Goal: Use online tool/utility: Utilize a website feature to perform a specific function

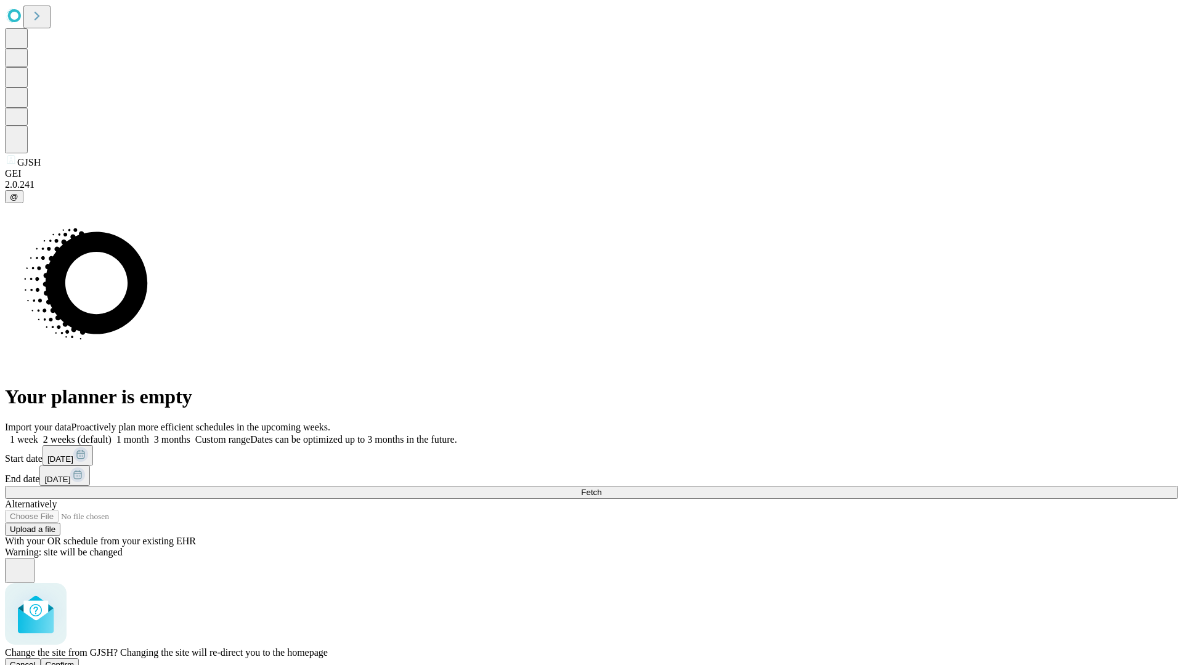
click at [75, 660] on span "Confirm" at bounding box center [60, 664] width 29 height 9
click at [149, 434] on label "1 month" at bounding box center [130, 439] width 38 height 10
click at [601, 488] on span "Fetch" at bounding box center [591, 492] width 20 height 9
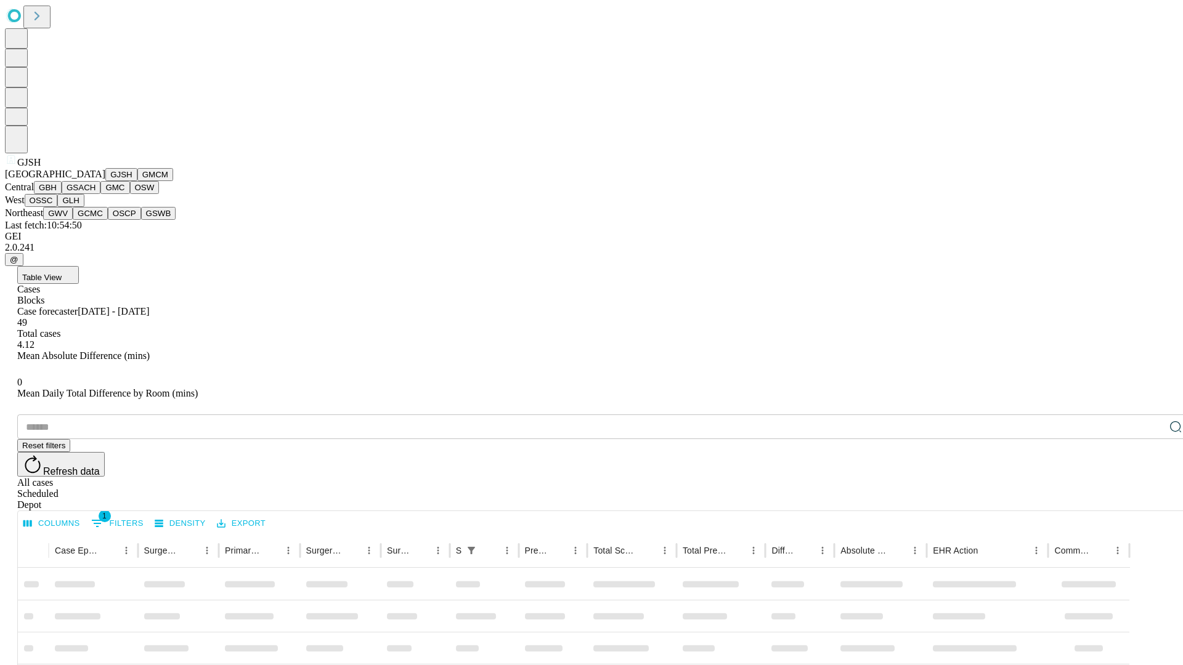
click at [137, 181] on button "GMCM" at bounding box center [155, 174] width 36 height 13
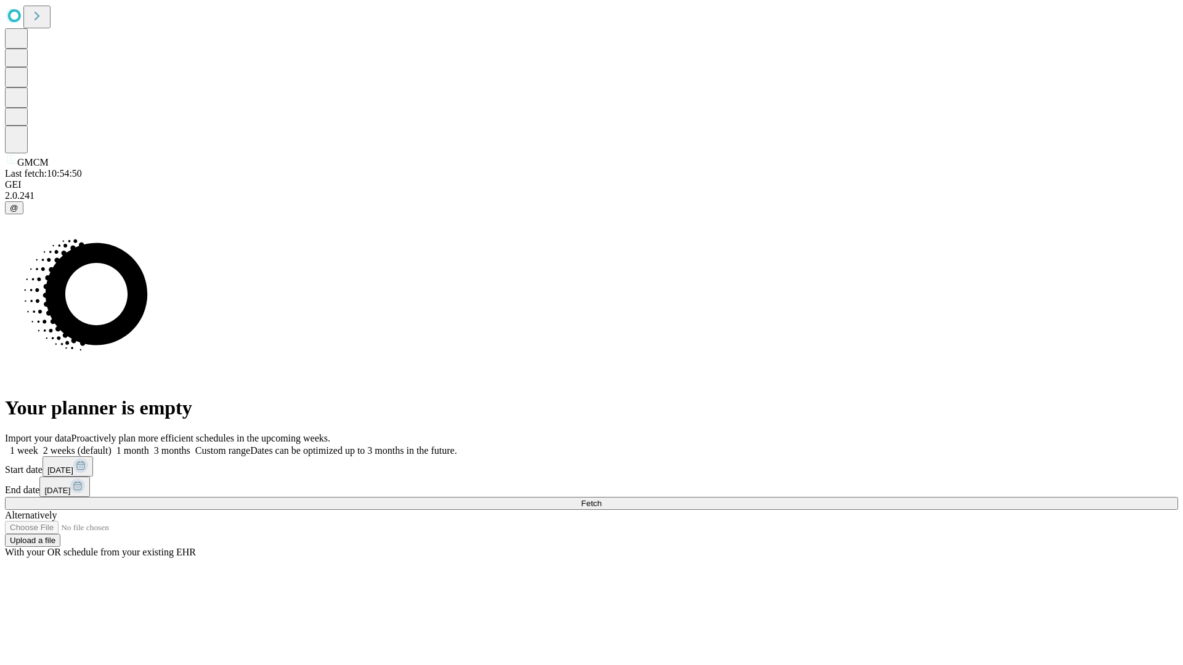
click at [149, 445] on label "1 month" at bounding box center [130, 450] width 38 height 10
click at [601, 499] on span "Fetch" at bounding box center [591, 503] width 20 height 9
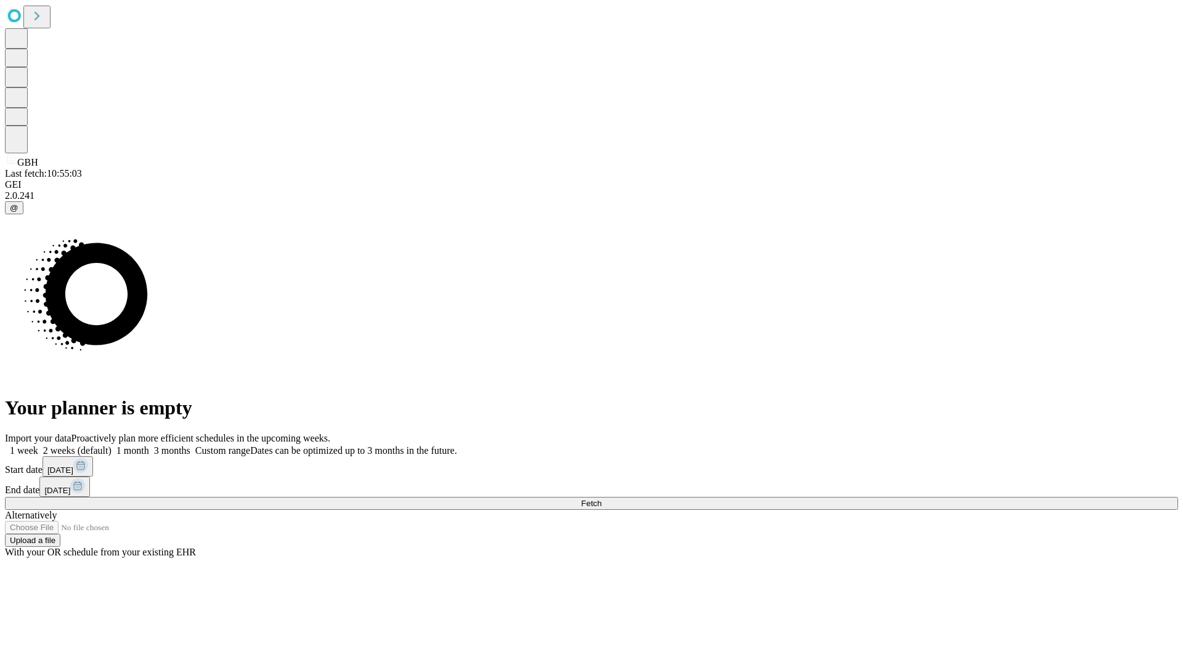
click at [149, 445] on label "1 month" at bounding box center [130, 450] width 38 height 10
click at [601, 499] on span "Fetch" at bounding box center [591, 503] width 20 height 9
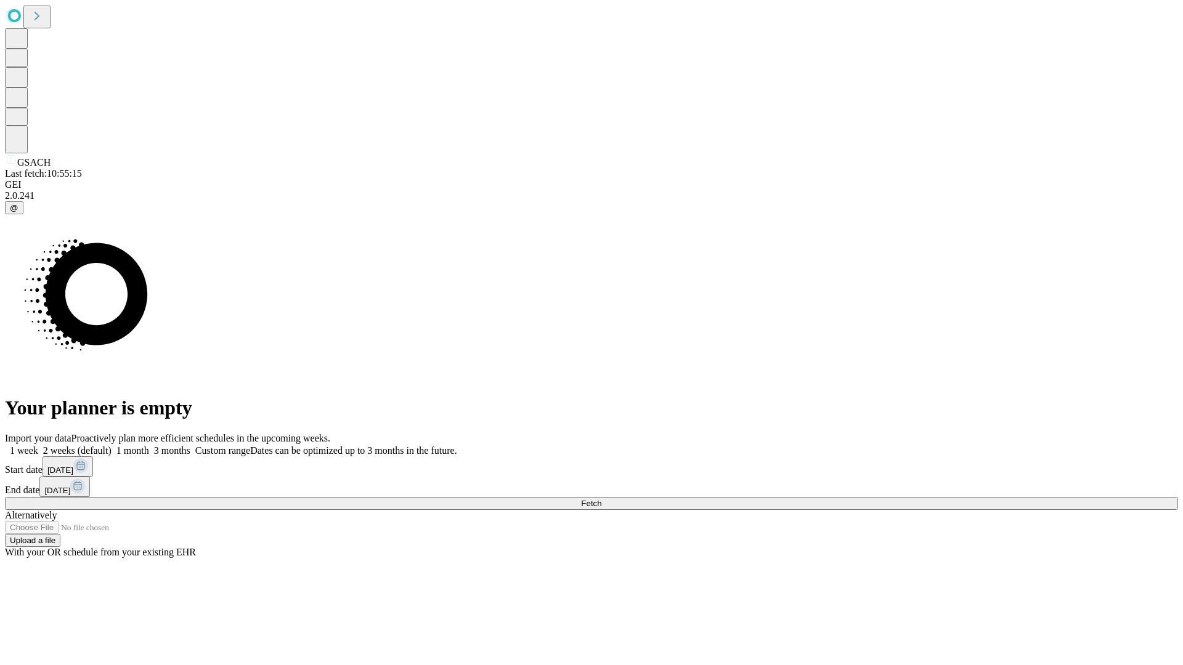
click at [149, 445] on label "1 month" at bounding box center [130, 450] width 38 height 10
click at [601, 499] on span "Fetch" at bounding box center [591, 503] width 20 height 9
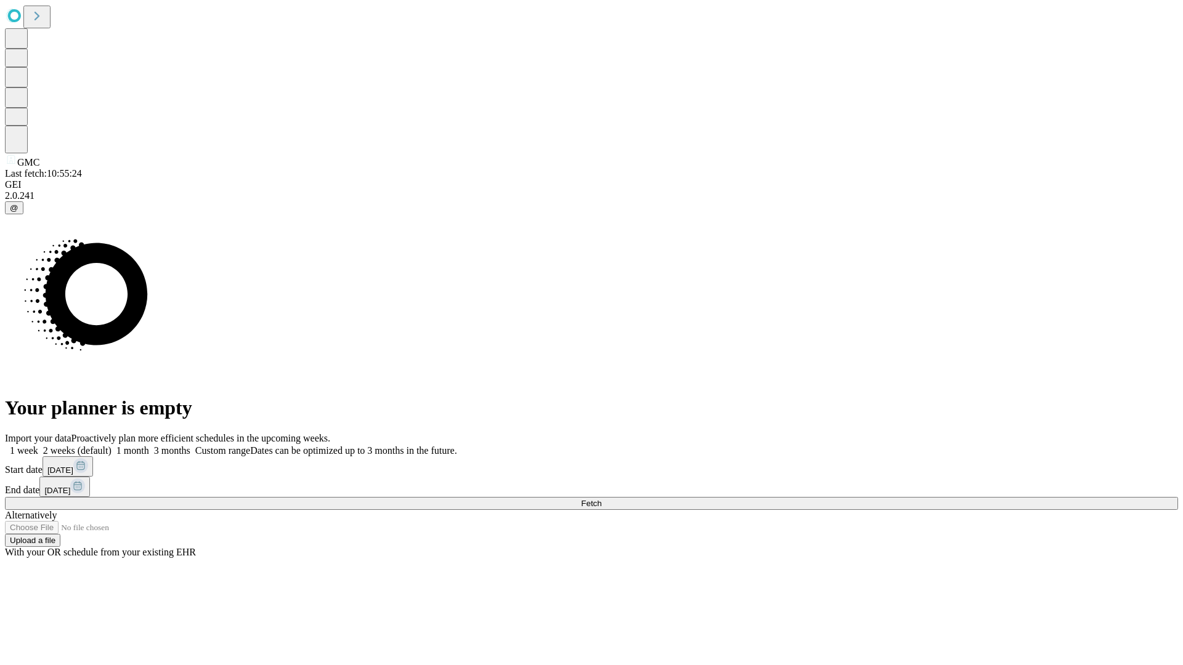
click at [601, 499] on span "Fetch" at bounding box center [591, 503] width 20 height 9
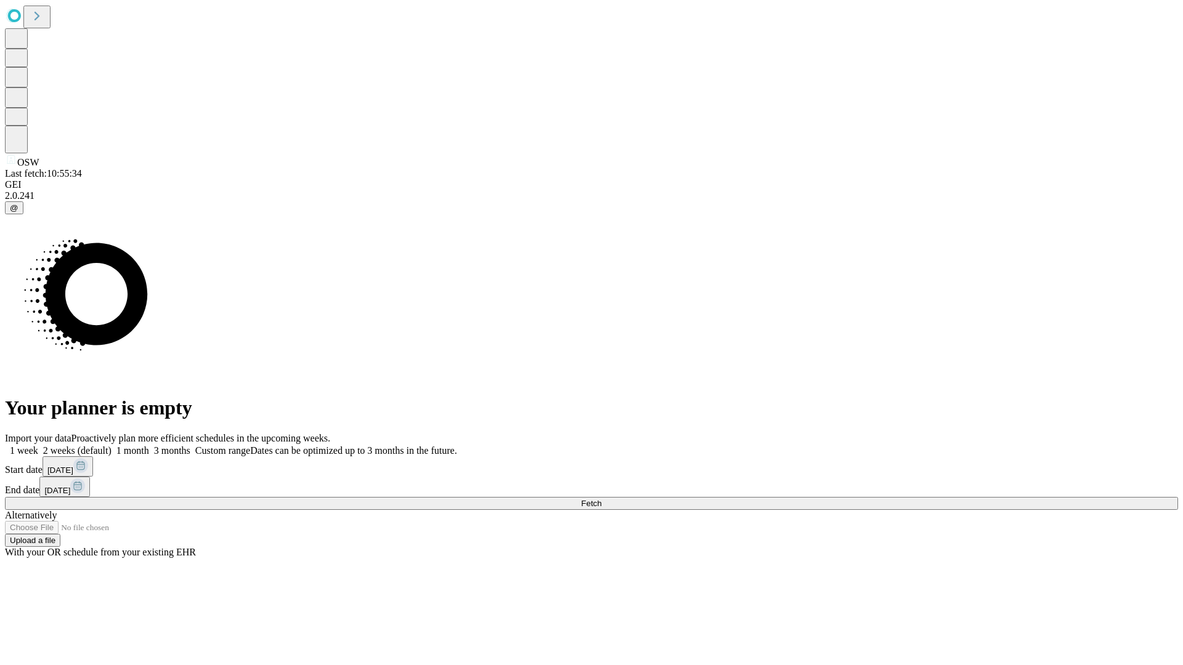
click at [149, 445] on label "1 month" at bounding box center [130, 450] width 38 height 10
click at [601, 499] on span "Fetch" at bounding box center [591, 503] width 20 height 9
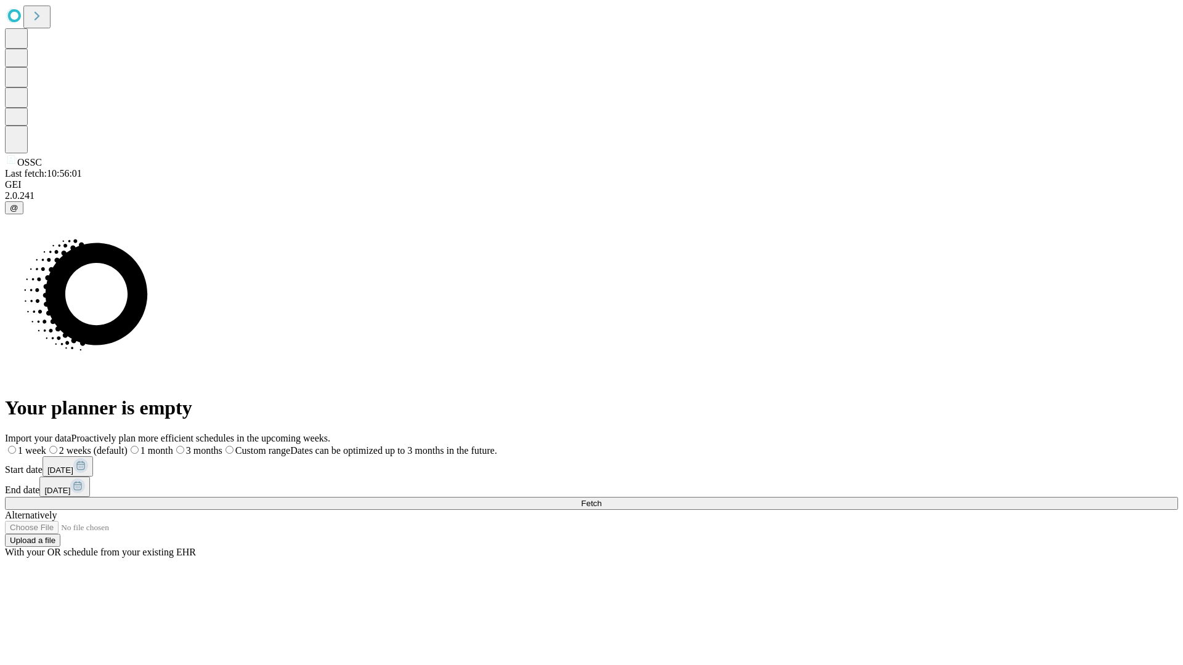
click at [601, 499] on span "Fetch" at bounding box center [591, 503] width 20 height 9
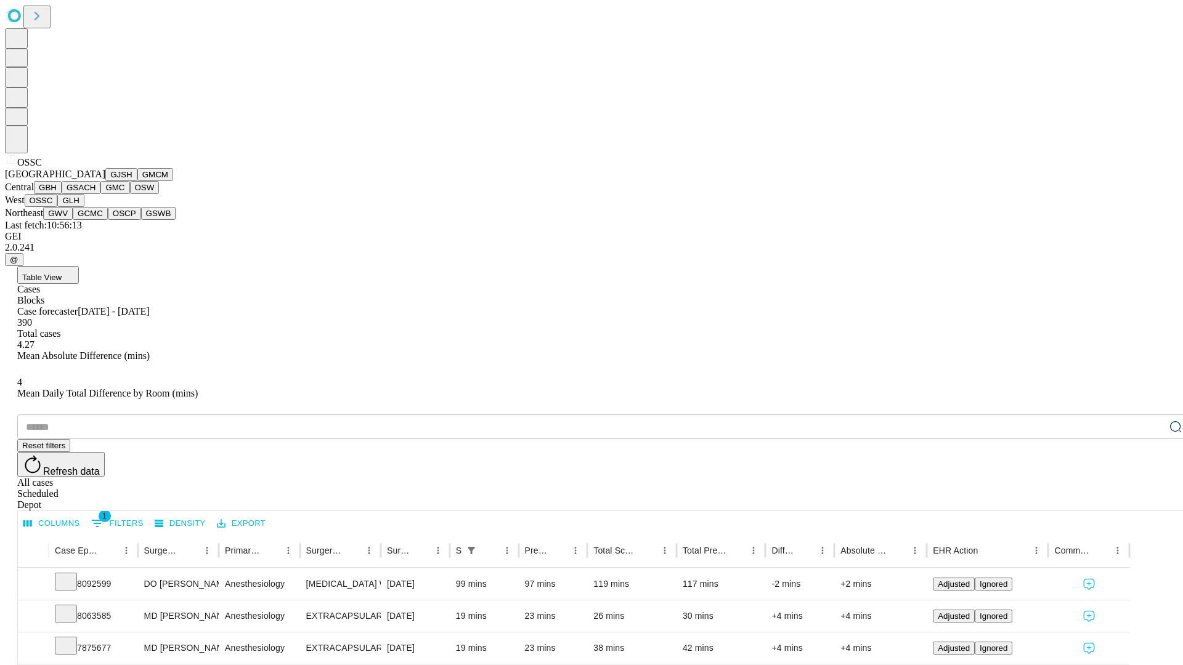
click at [84, 207] on button "GLH" at bounding box center [70, 200] width 26 height 13
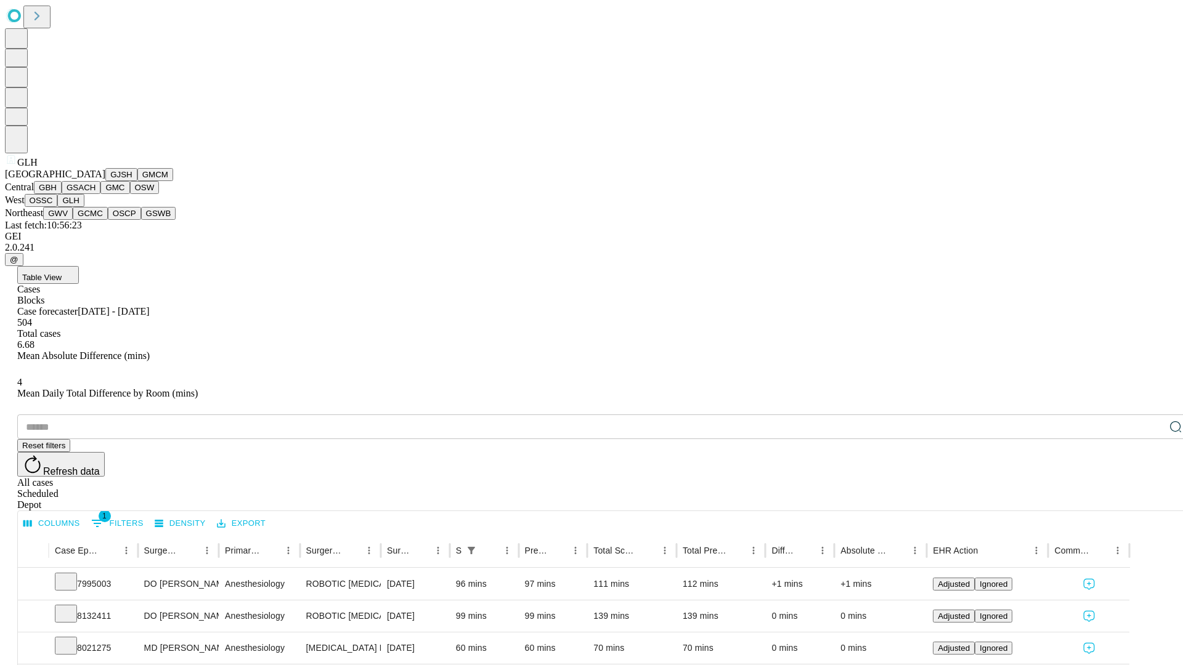
click at [73, 220] on button "GWV" at bounding box center [58, 213] width 30 height 13
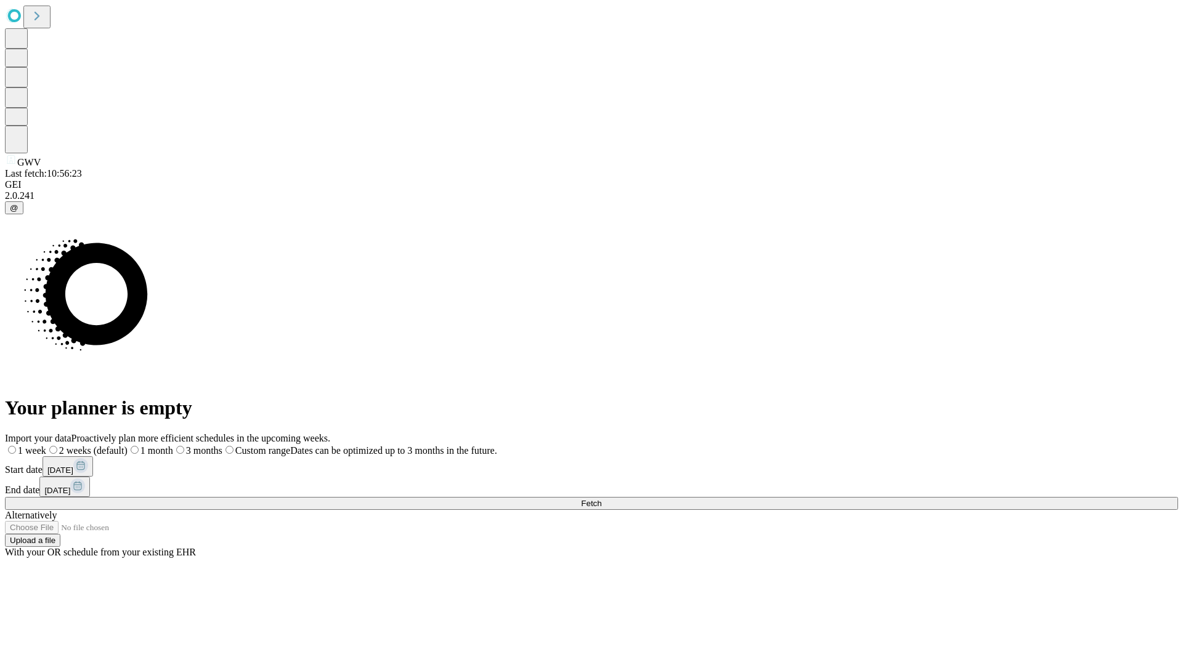
click at [173, 445] on label "1 month" at bounding box center [150, 450] width 46 height 10
click at [601, 499] on span "Fetch" at bounding box center [591, 503] width 20 height 9
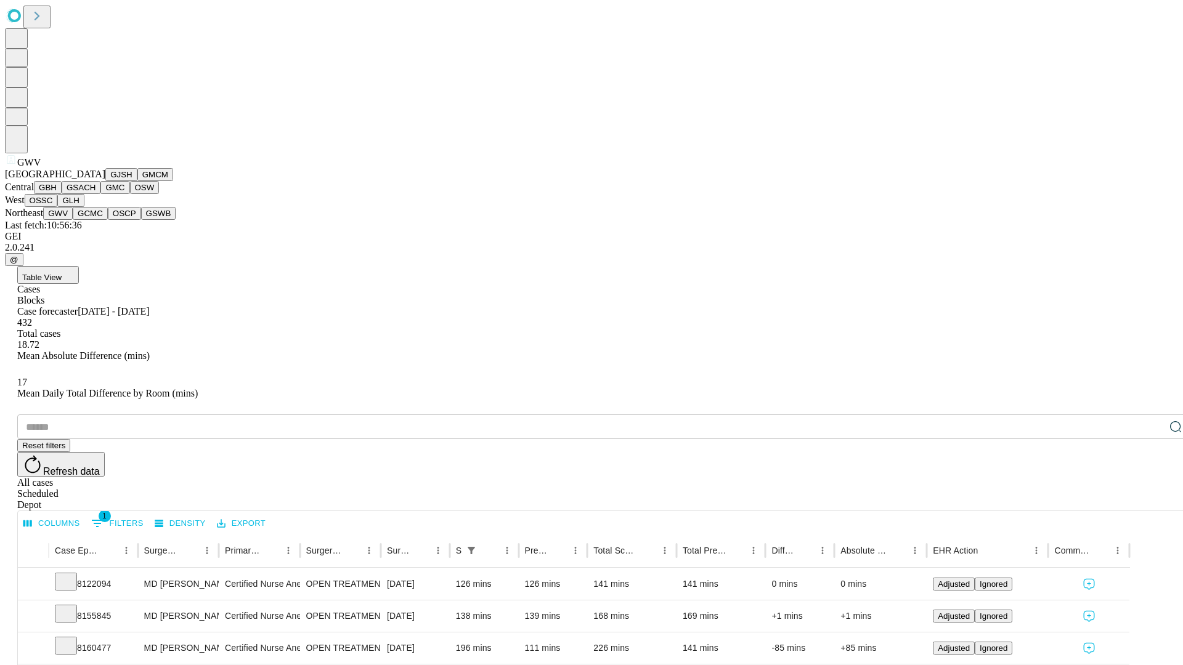
click at [95, 220] on button "GCMC" at bounding box center [90, 213] width 35 height 13
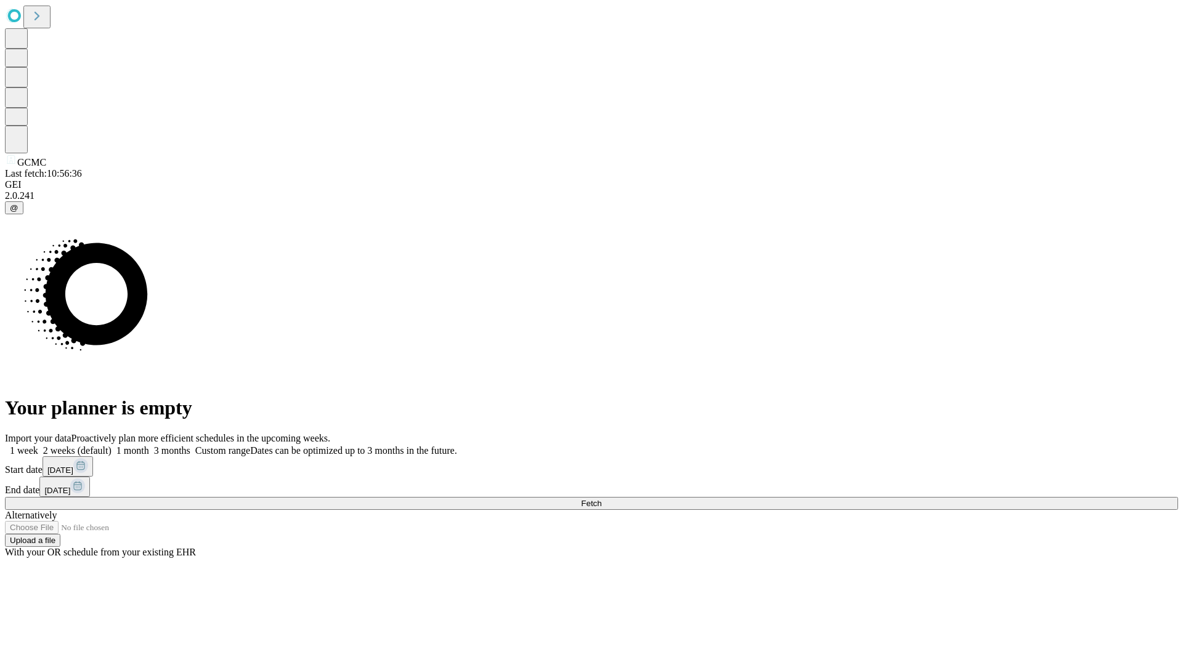
click at [149, 445] on label "1 month" at bounding box center [130, 450] width 38 height 10
click at [601, 499] on span "Fetch" at bounding box center [591, 503] width 20 height 9
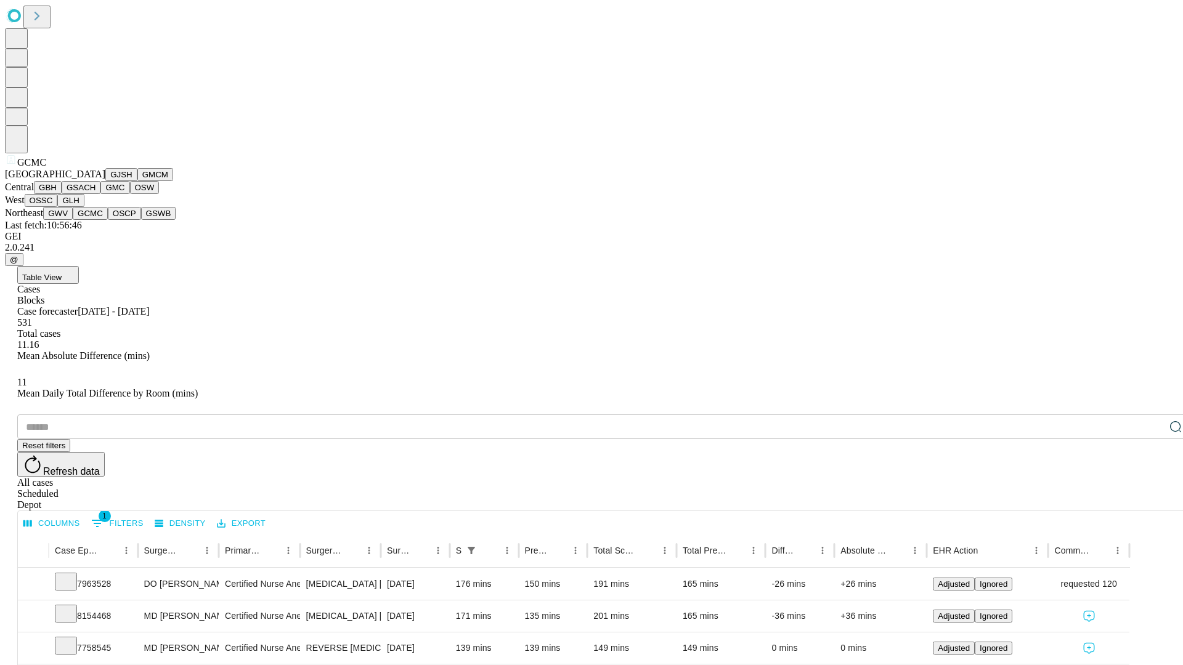
click at [108, 220] on button "OSCP" at bounding box center [124, 213] width 33 height 13
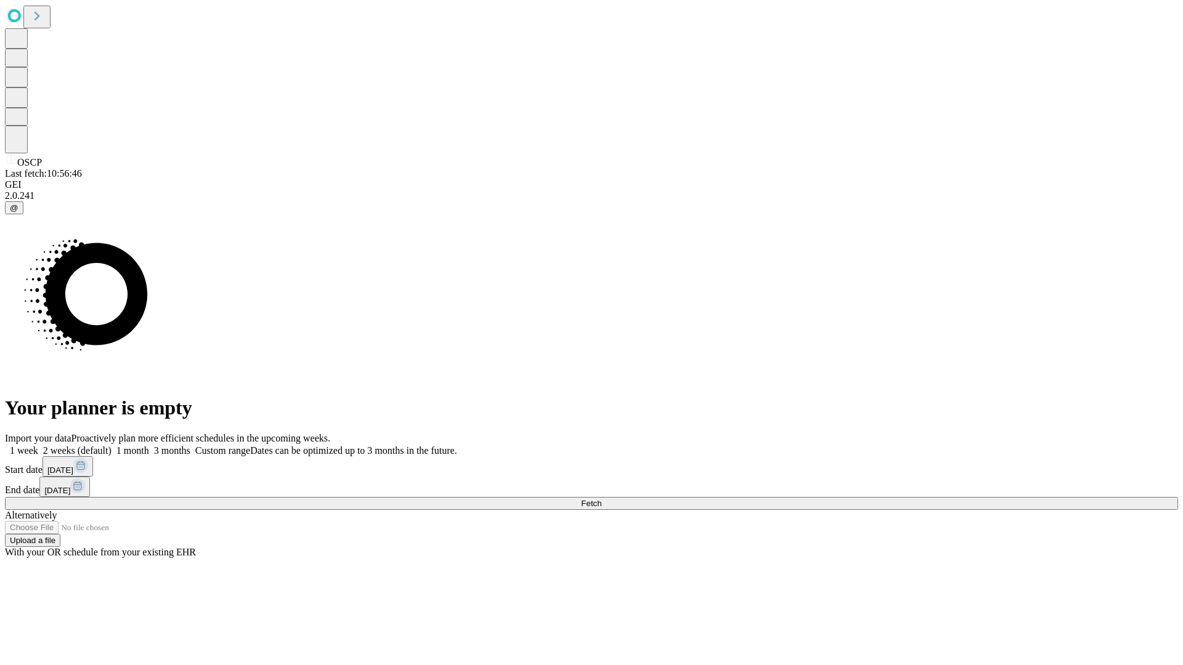
click at [149, 445] on label "1 month" at bounding box center [130, 450] width 38 height 10
click at [601, 499] on span "Fetch" at bounding box center [591, 503] width 20 height 9
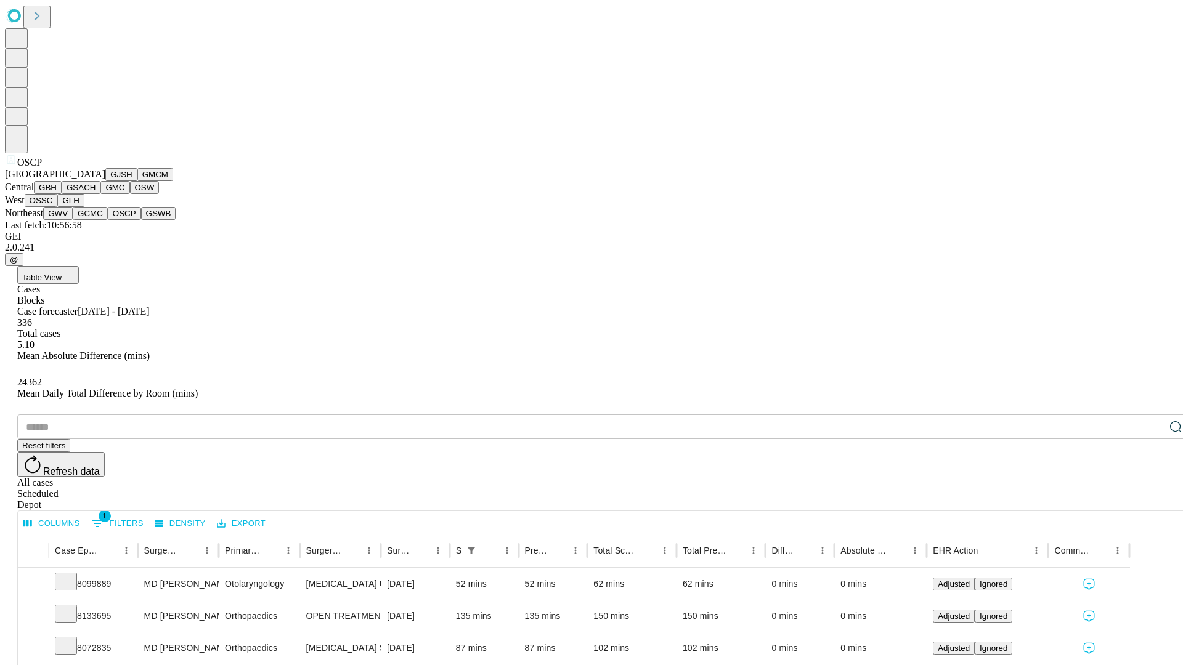
click at [141, 220] on button "GSWB" at bounding box center [158, 213] width 35 height 13
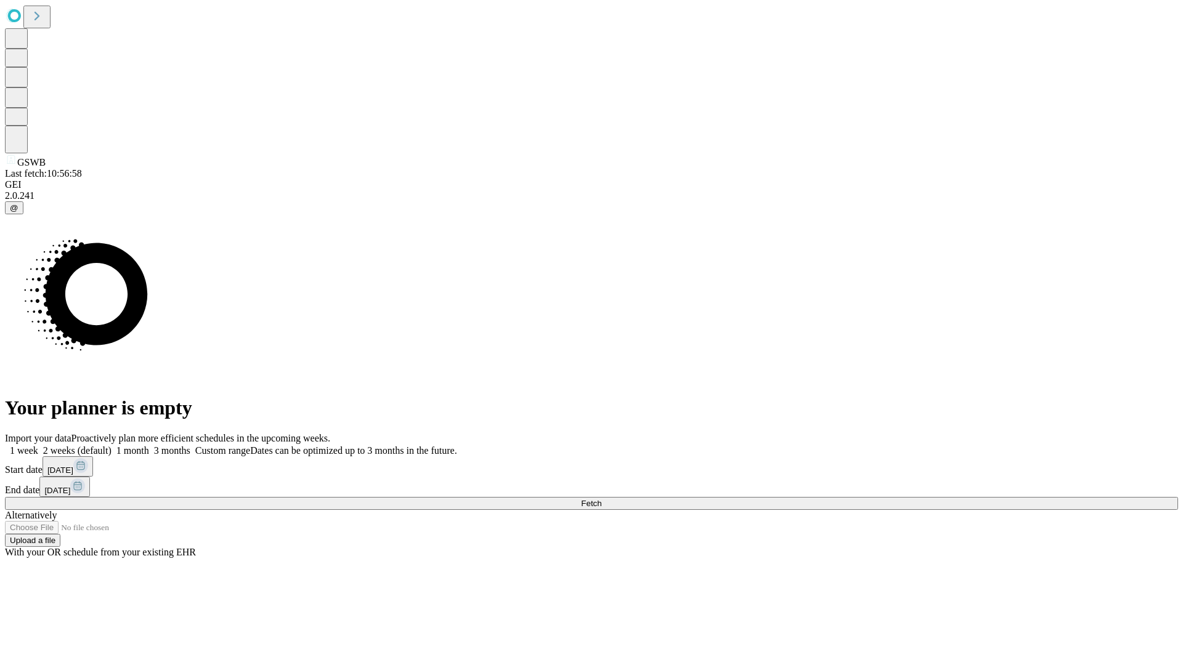
click at [601, 499] on span "Fetch" at bounding box center [591, 503] width 20 height 9
